Goal: Task Accomplishment & Management: Use online tool/utility

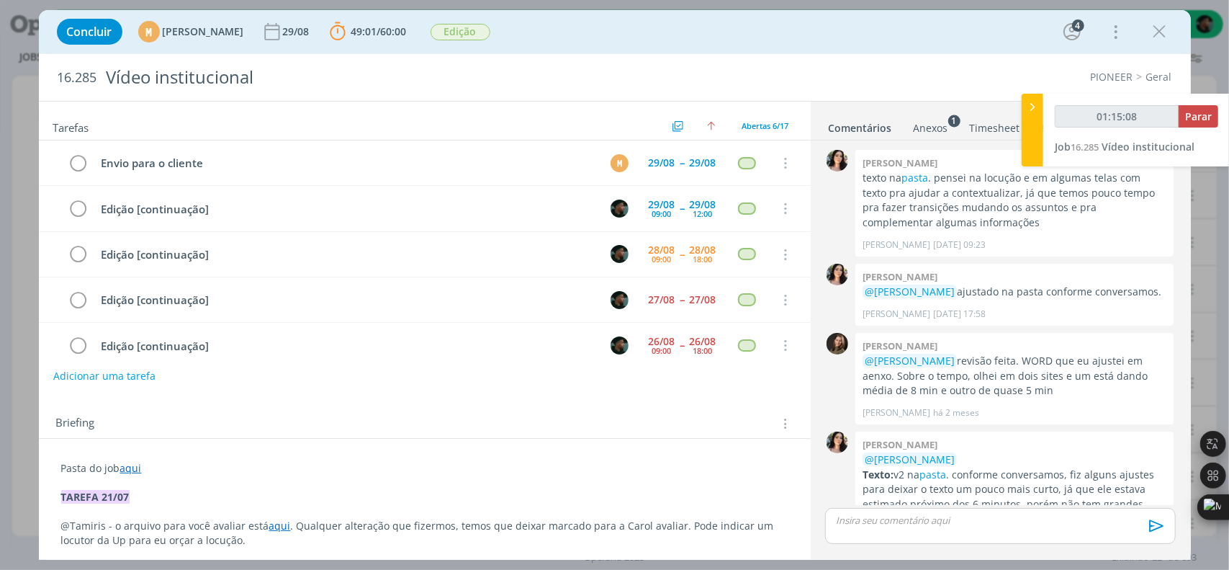
scroll to position [334, 0]
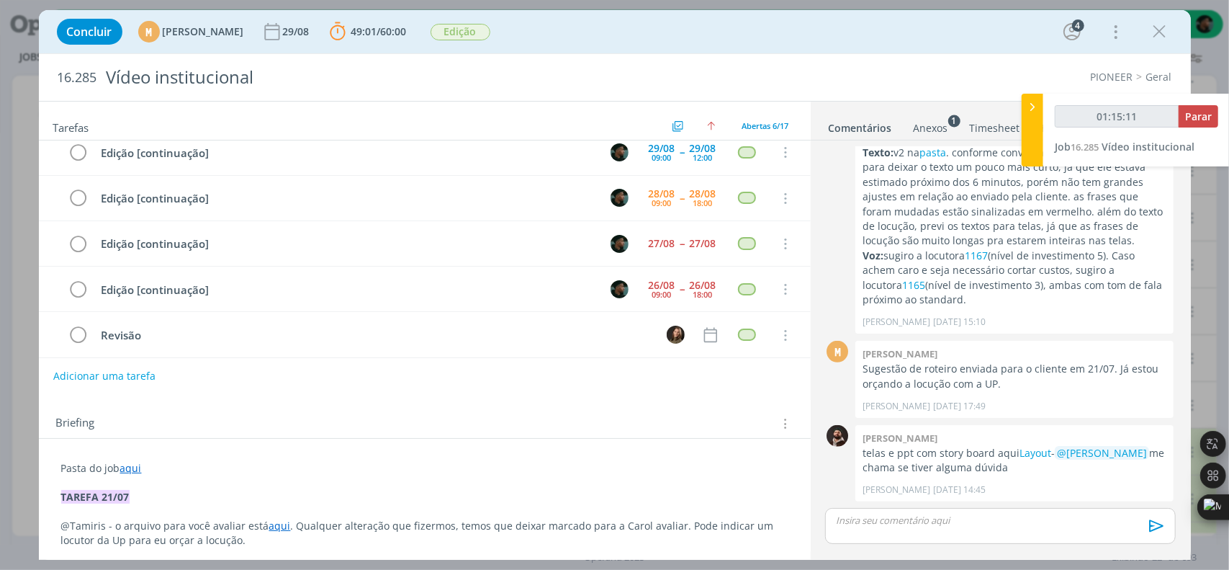
type input "01:15:12"
click at [1195, 117] on span "Parar" at bounding box center [1198, 116] width 27 height 14
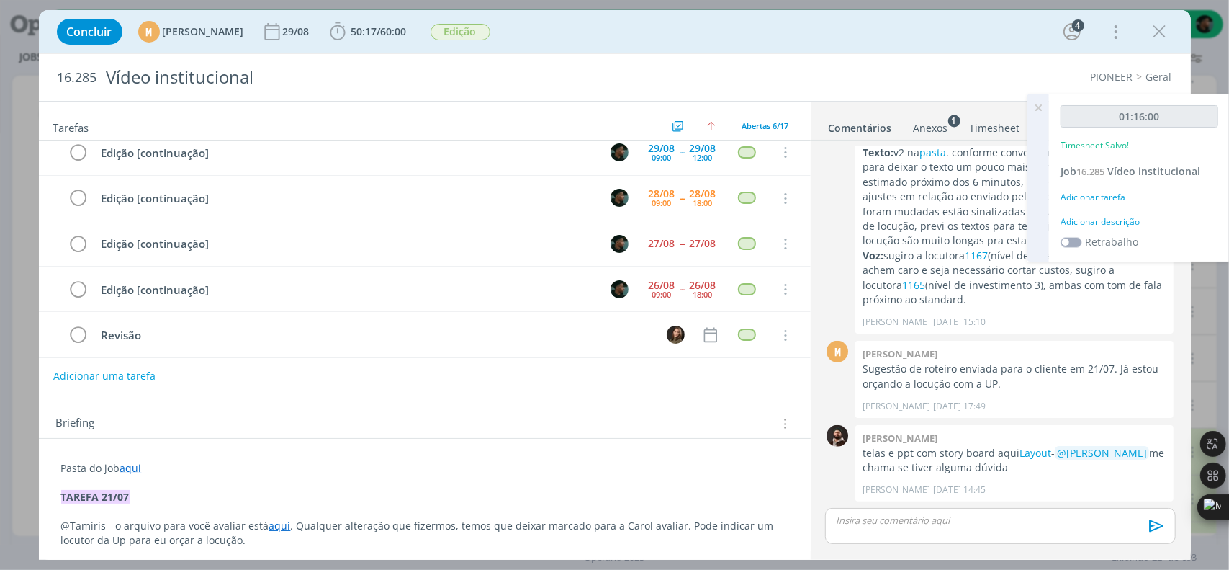
click at [1090, 220] on div "Adicionar descrição" at bounding box center [1140, 221] width 158 height 13
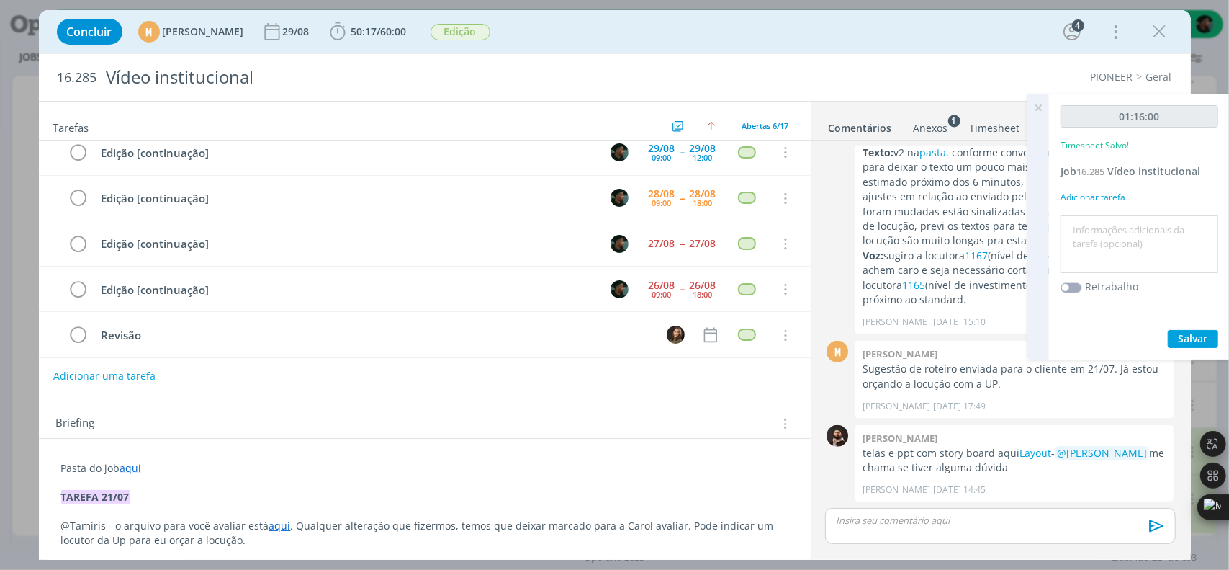
click at [1083, 231] on textarea at bounding box center [1139, 244] width 150 height 51
type textarea "edição"
click at [1185, 341] on span "Salvar" at bounding box center [1194, 338] width 30 height 14
click at [1038, 109] on icon at bounding box center [1038, 108] width 26 height 28
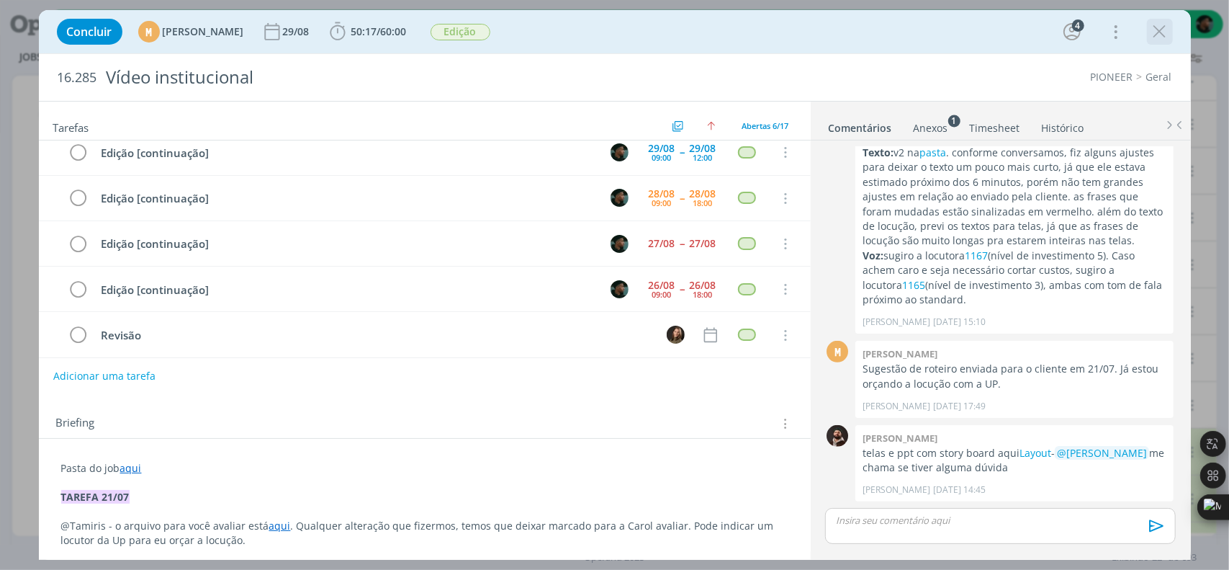
click at [1156, 27] on icon "dialog" at bounding box center [1160, 32] width 22 height 22
